Goal: Information Seeking & Learning: Check status

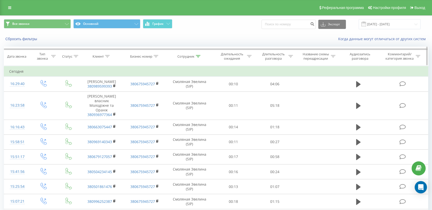
click at [197, 55] on icon at bounding box center [198, 56] width 5 height 3
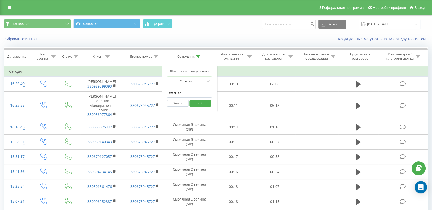
click at [188, 93] on input "смоляная" at bounding box center [189, 92] width 45 height 9
type input "с"
type input "дерибас"
click at [201, 101] on span "OK" at bounding box center [200, 103] width 14 height 8
